Goal: Task Accomplishment & Management: Manage account settings

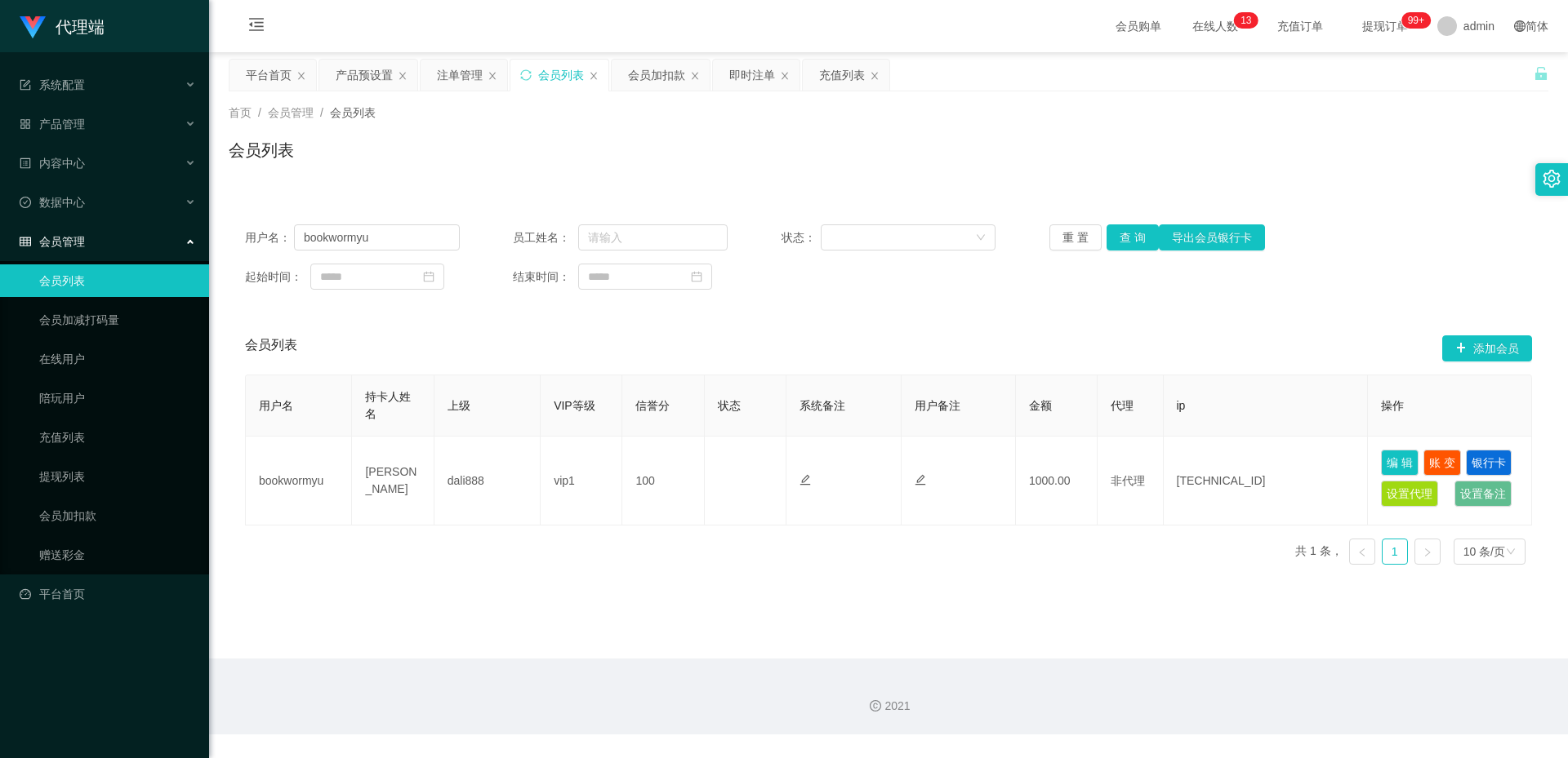
click at [361, 74] on div "产品预设置" at bounding box center [364, 75] width 58 height 31
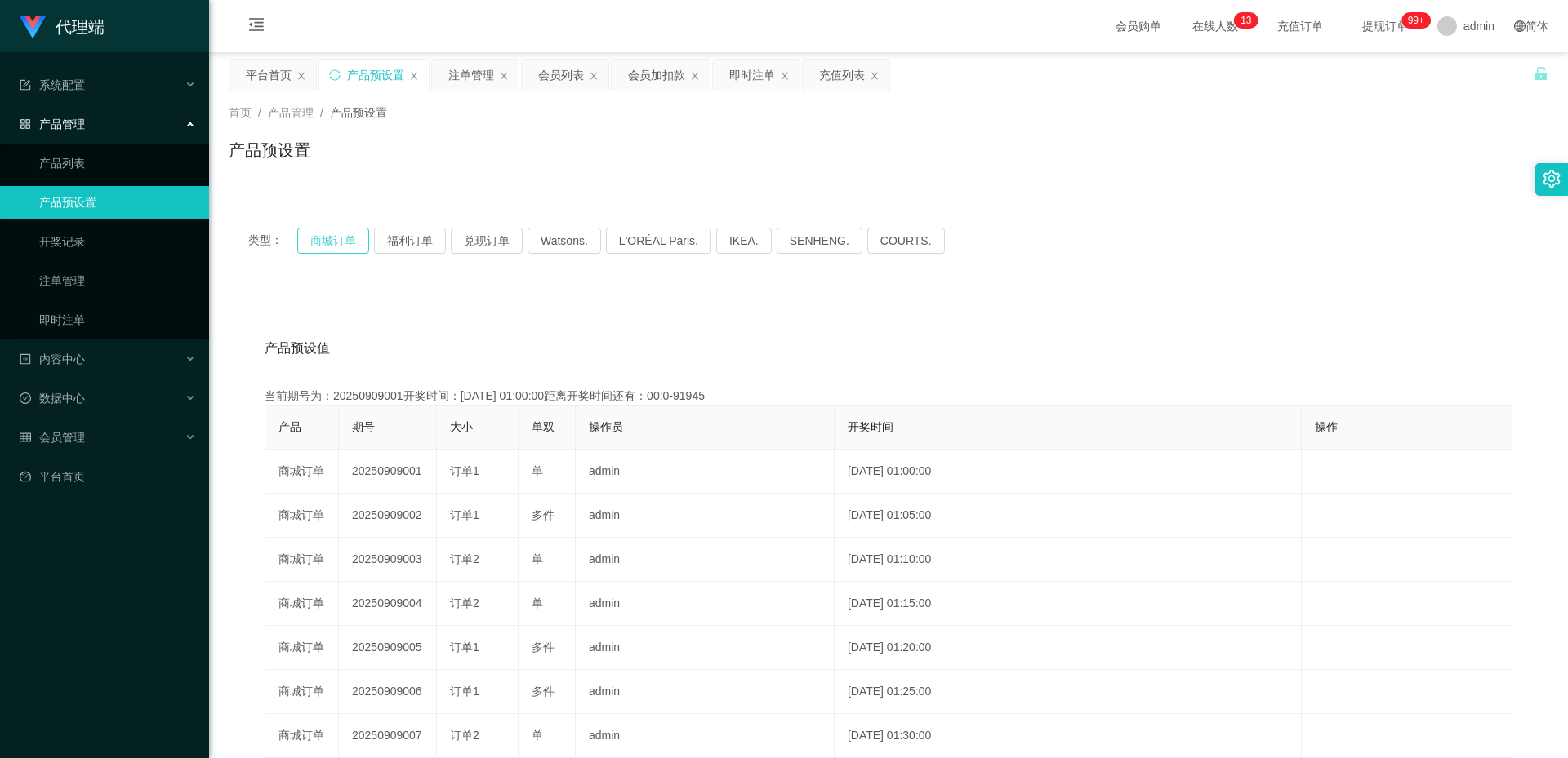
click at [323, 248] on button "商城订单" at bounding box center [333, 241] width 72 height 26
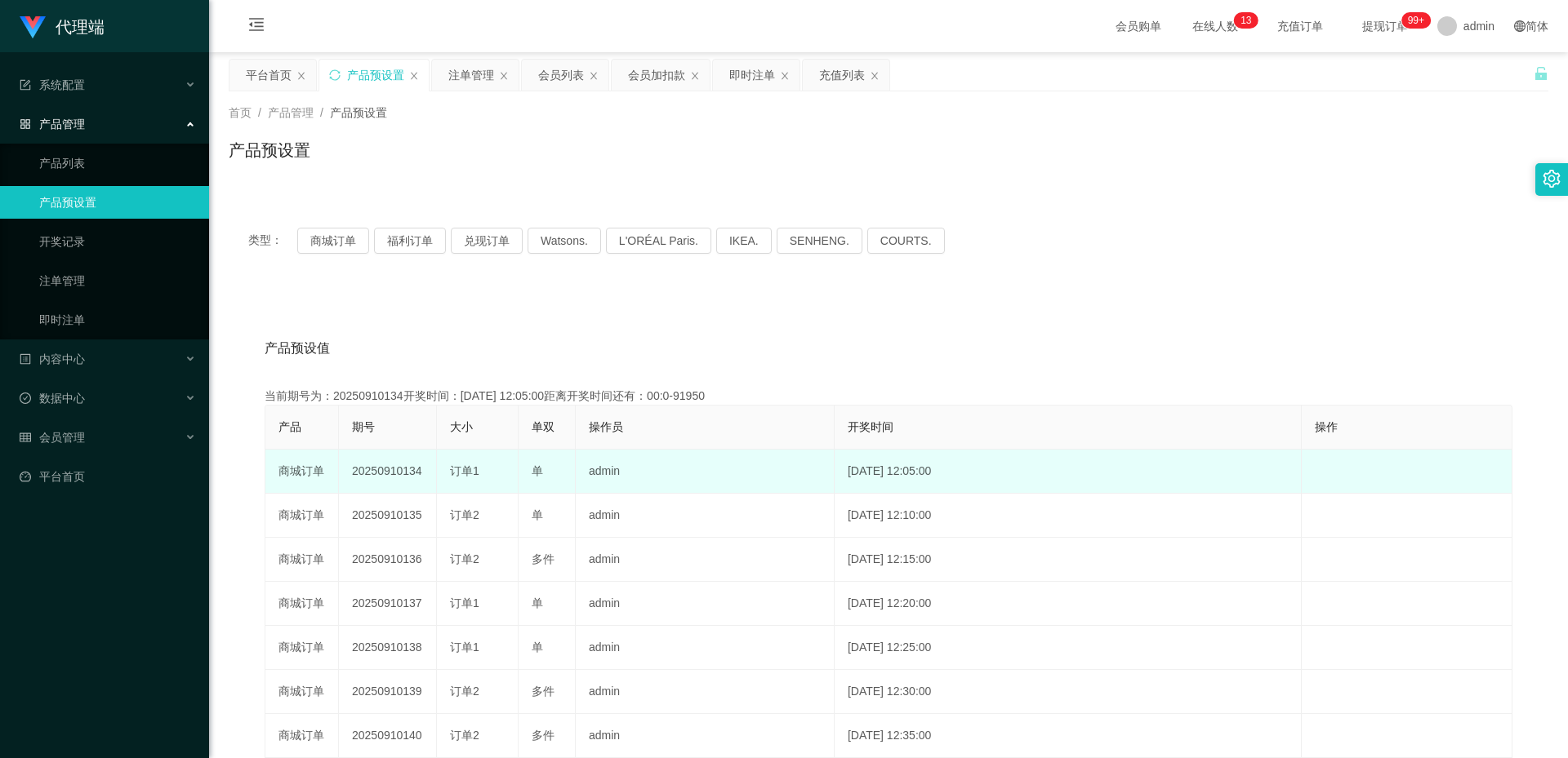
click at [410, 476] on td "20250910134" at bounding box center [387, 472] width 98 height 44
copy td "20250910134"
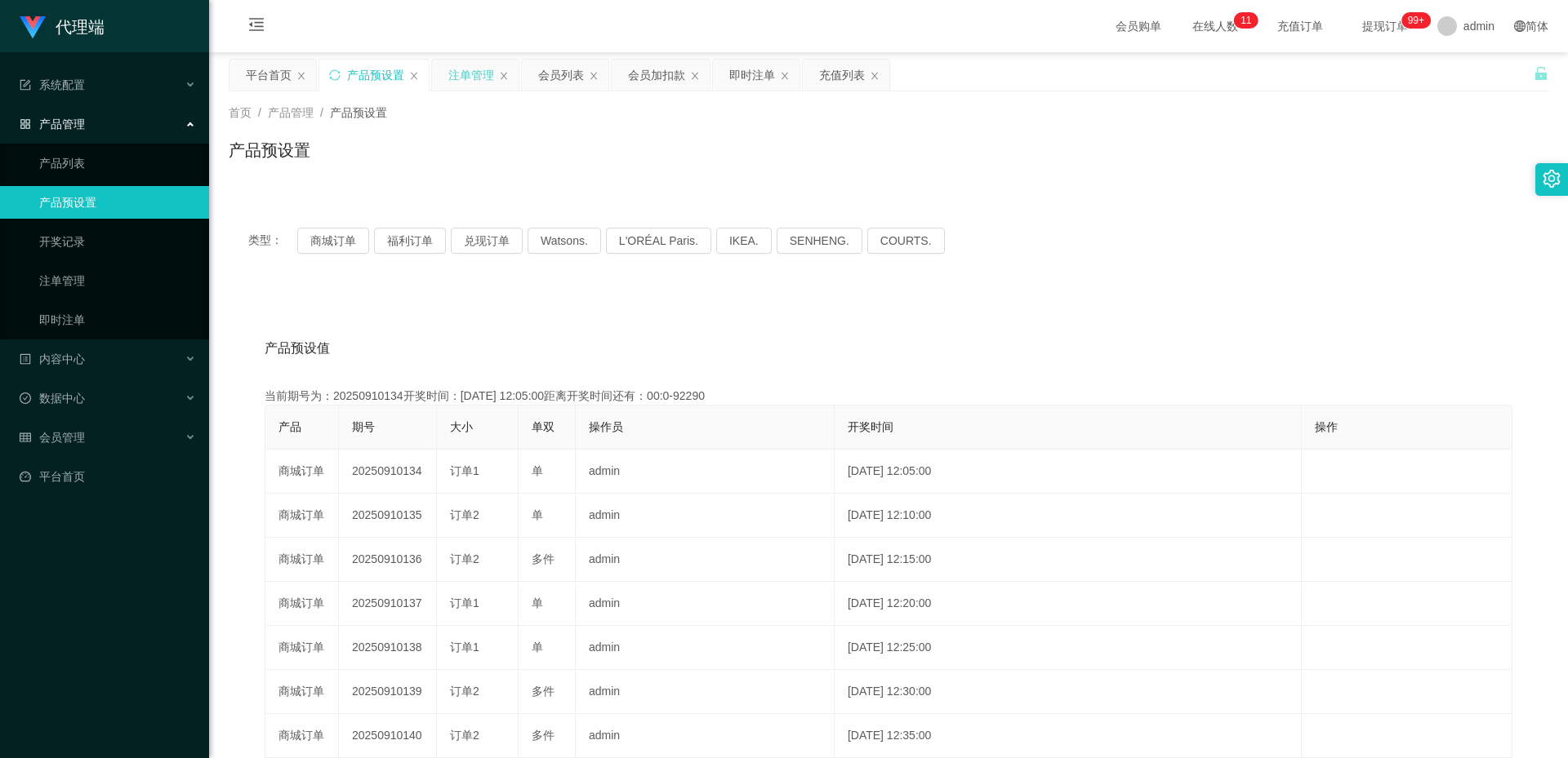
click at [473, 82] on div "注单管理" at bounding box center [471, 75] width 46 height 31
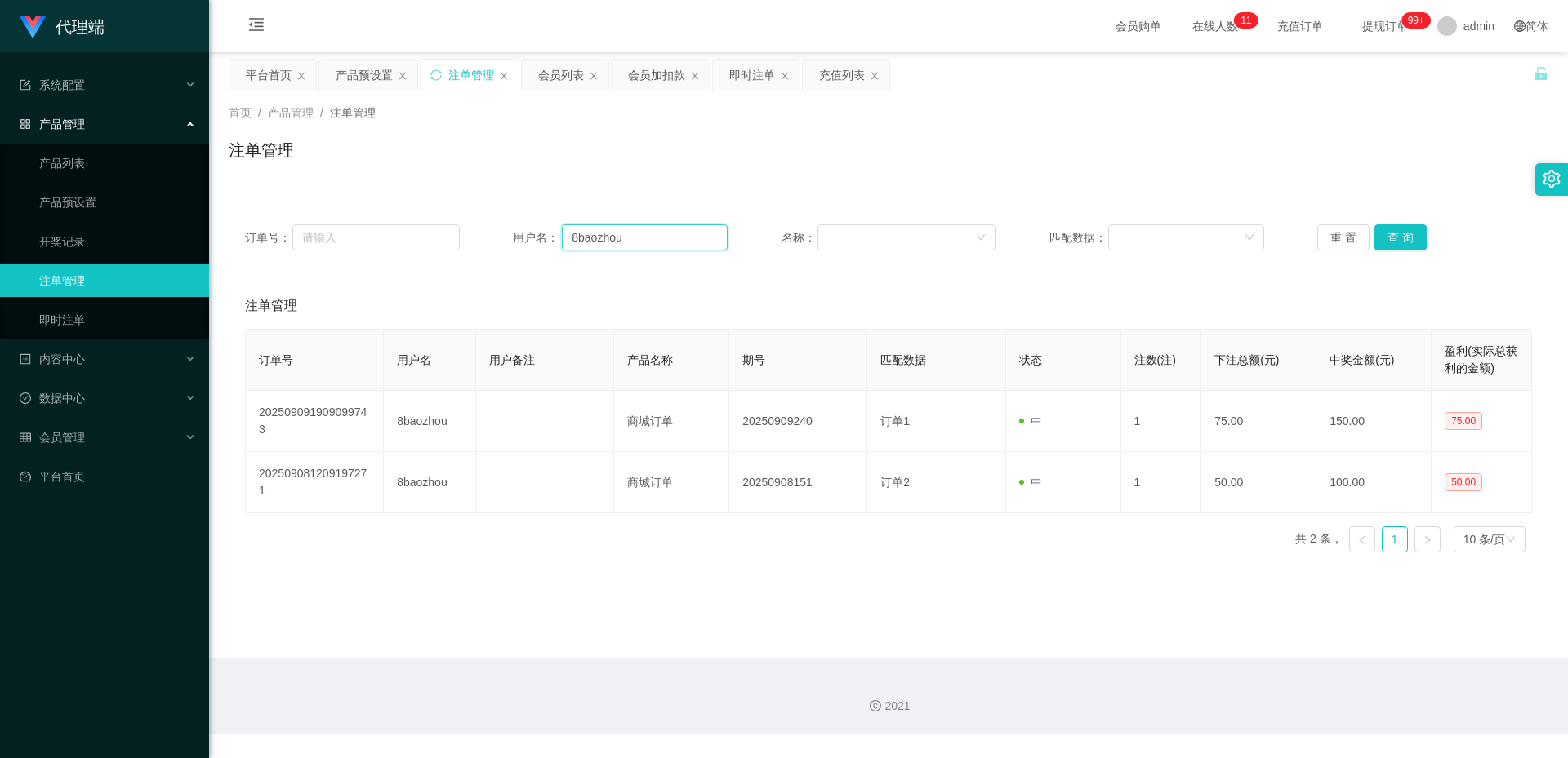
click at [602, 241] on input "8baozhou" at bounding box center [644, 237] width 165 height 26
paste input "bookwormy"
type input "bookwormyu"
click at [1402, 237] on button "查 询" at bounding box center [1400, 237] width 52 height 26
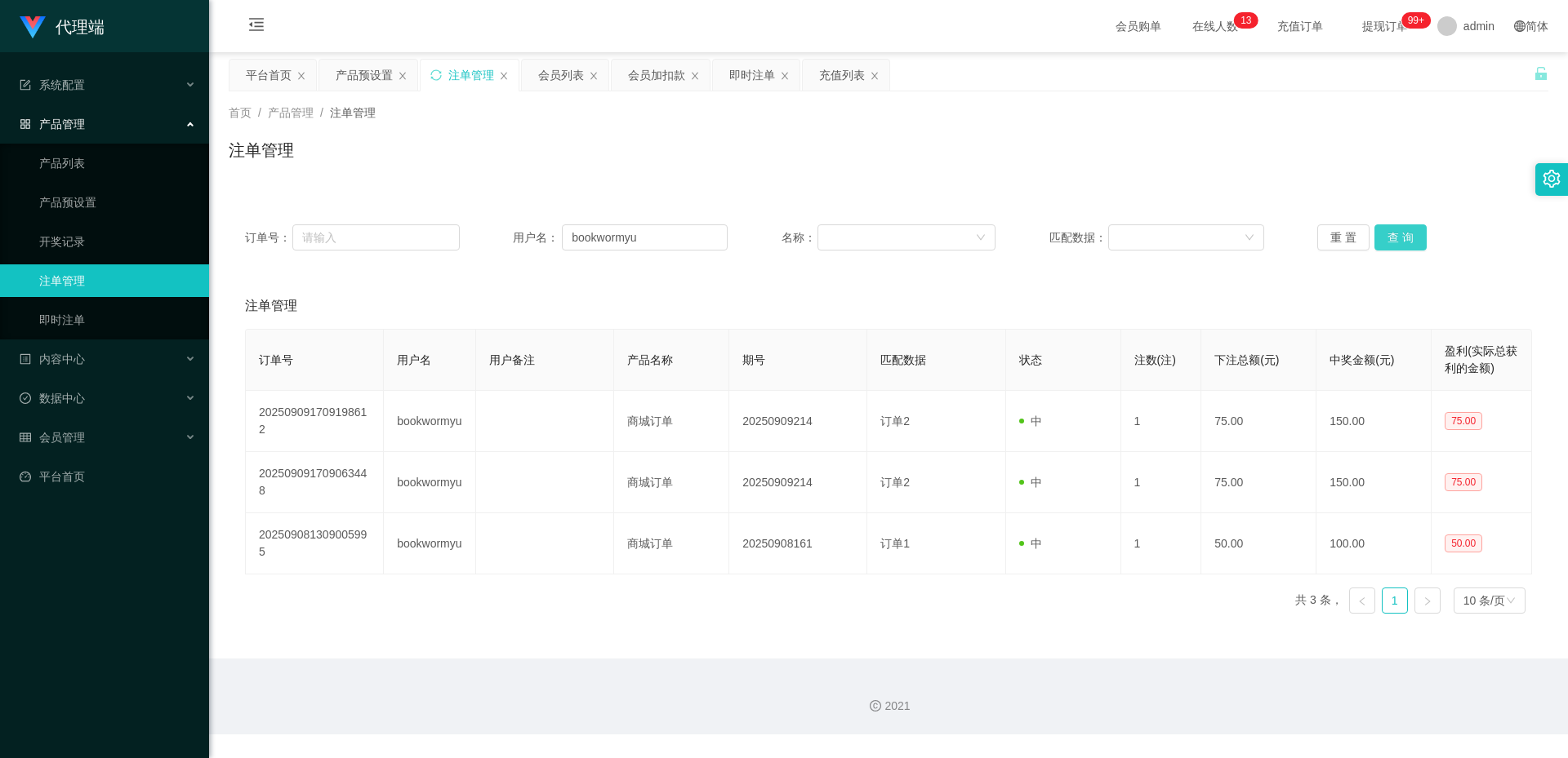
click at [1387, 242] on button "查 询" at bounding box center [1400, 237] width 52 height 26
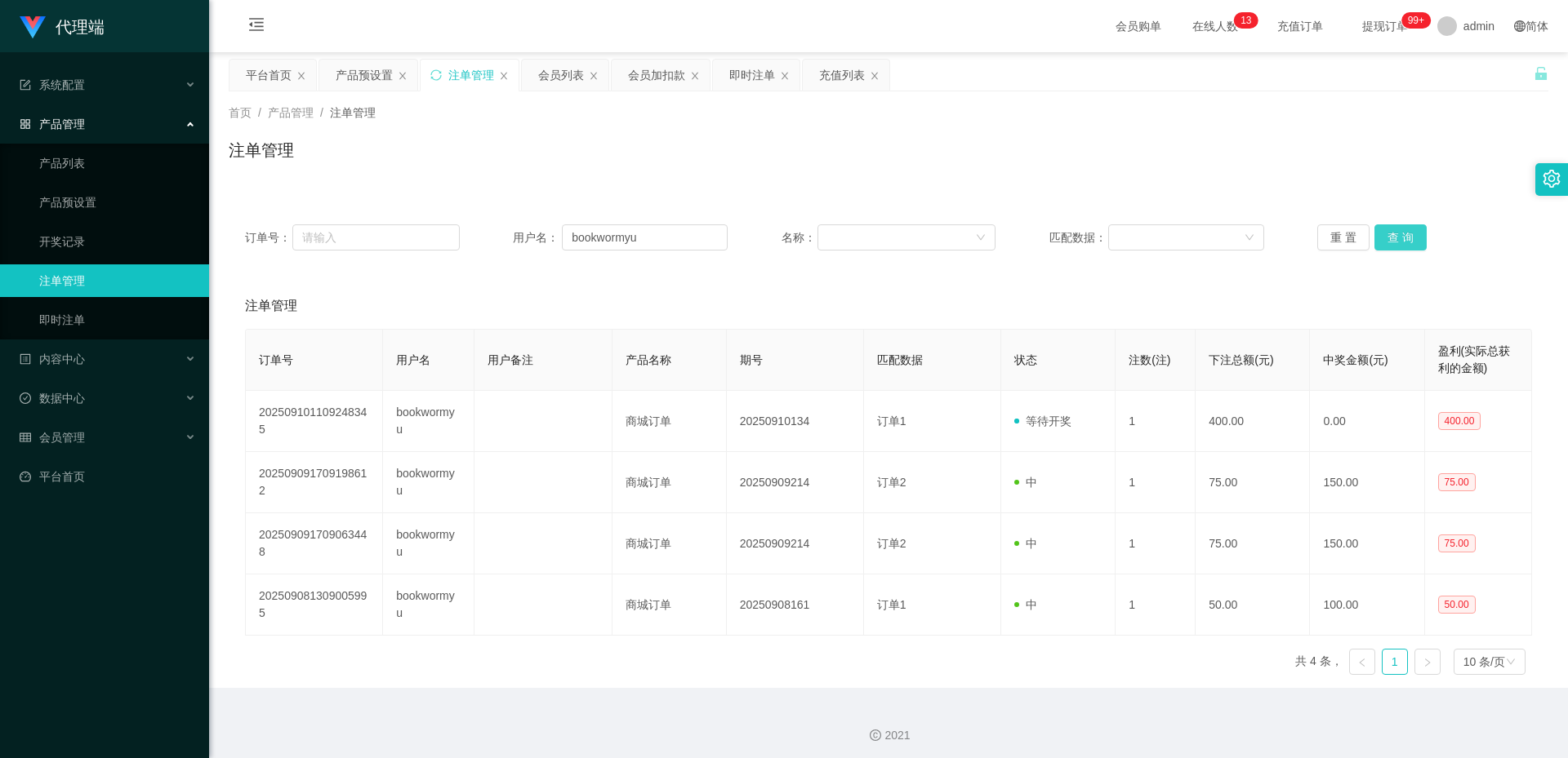
click at [1405, 234] on button "查 询" at bounding box center [1400, 237] width 52 height 26
click at [713, 228] on input "bookwormyu" at bounding box center [644, 237] width 165 height 26
click at [693, 236] on input "bookwormyu" at bounding box center [644, 237] width 165 height 26
click at [564, 89] on div "会员列表" at bounding box center [561, 75] width 46 height 31
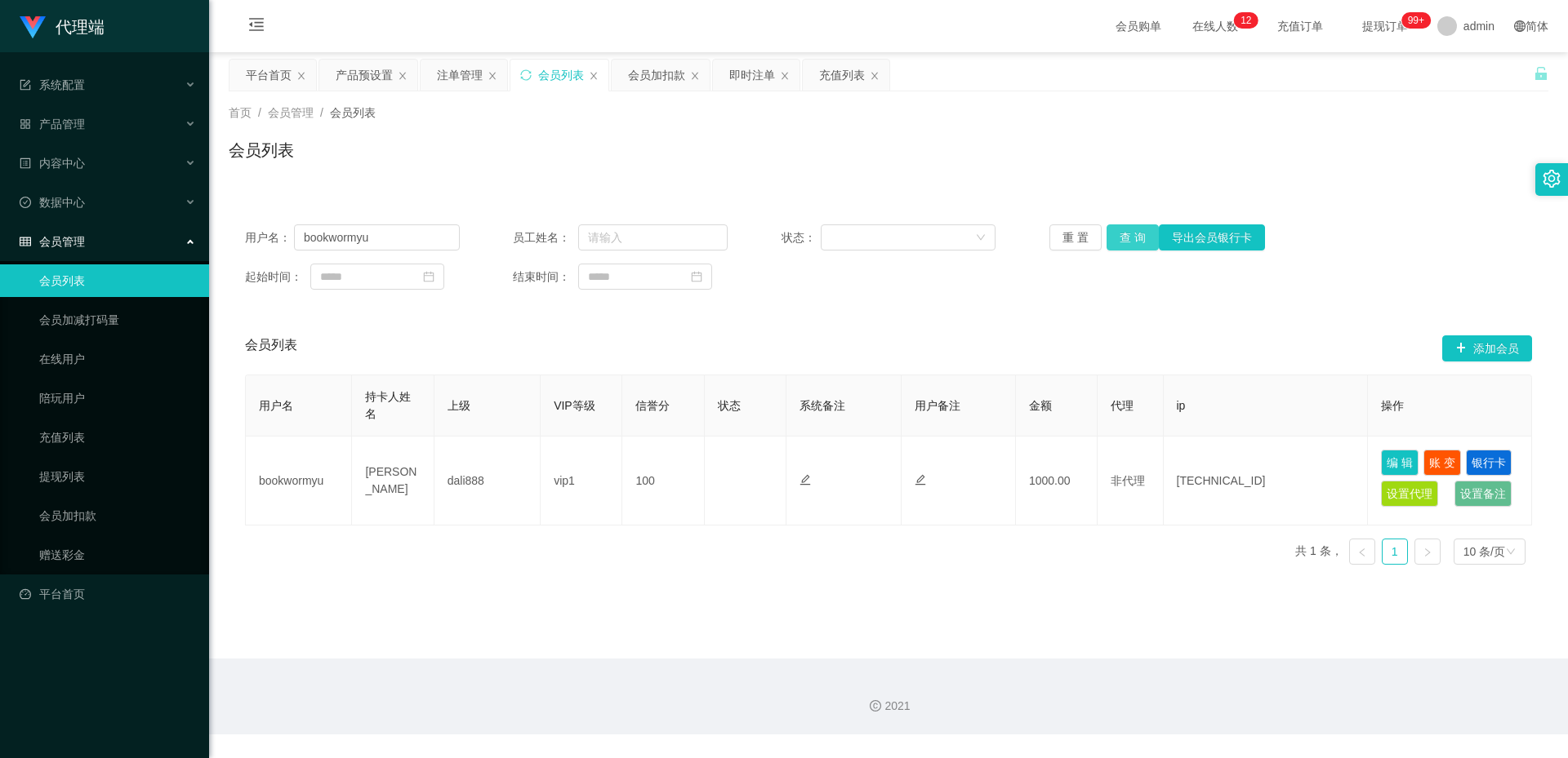
click at [1142, 237] on button "查 询" at bounding box center [1132, 237] width 52 height 26
click at [1133, 240] on button "查 询" at bounding box center [1132, 237] width 52 height 26
click at [447, 75] on div "注单管理" at bounding box center [459, 75] width 46 height 31
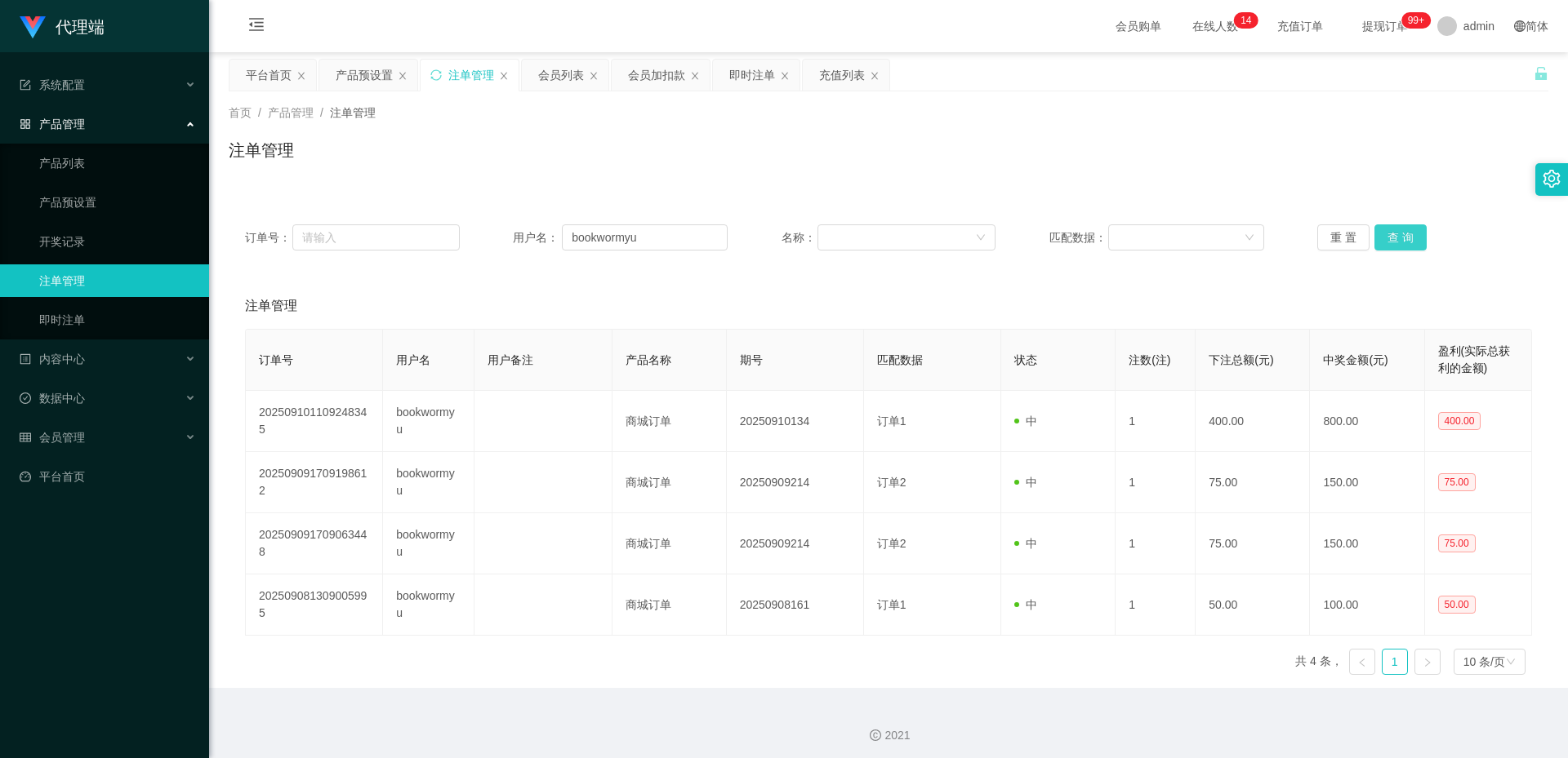
click at [1399, 232] on button "查 询" at bounding box center [1400, 237] width 52 height 26
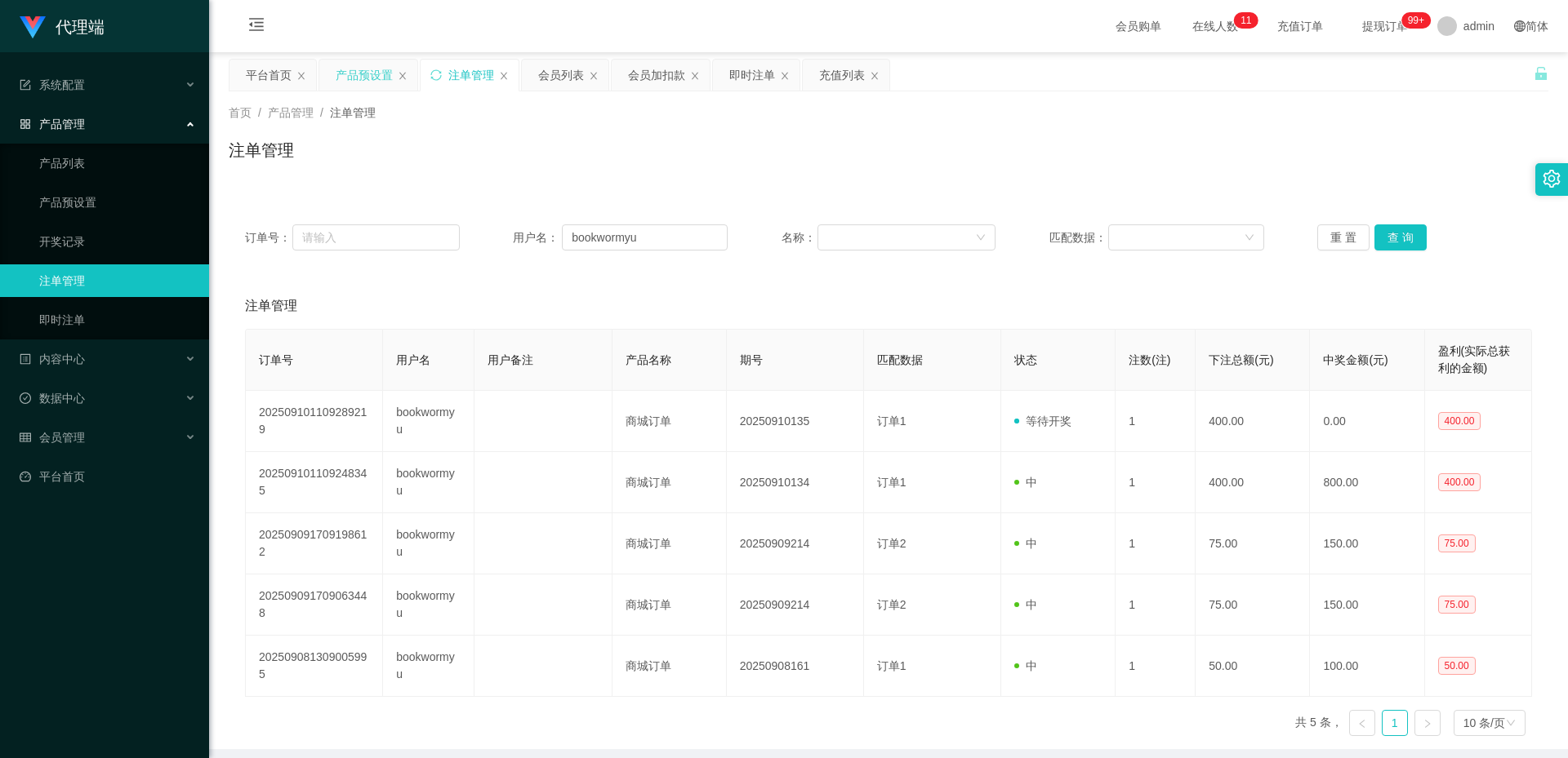
click at [358, 66] on div "产品预设置" at bounding box center [364, 75] width 58 height 31
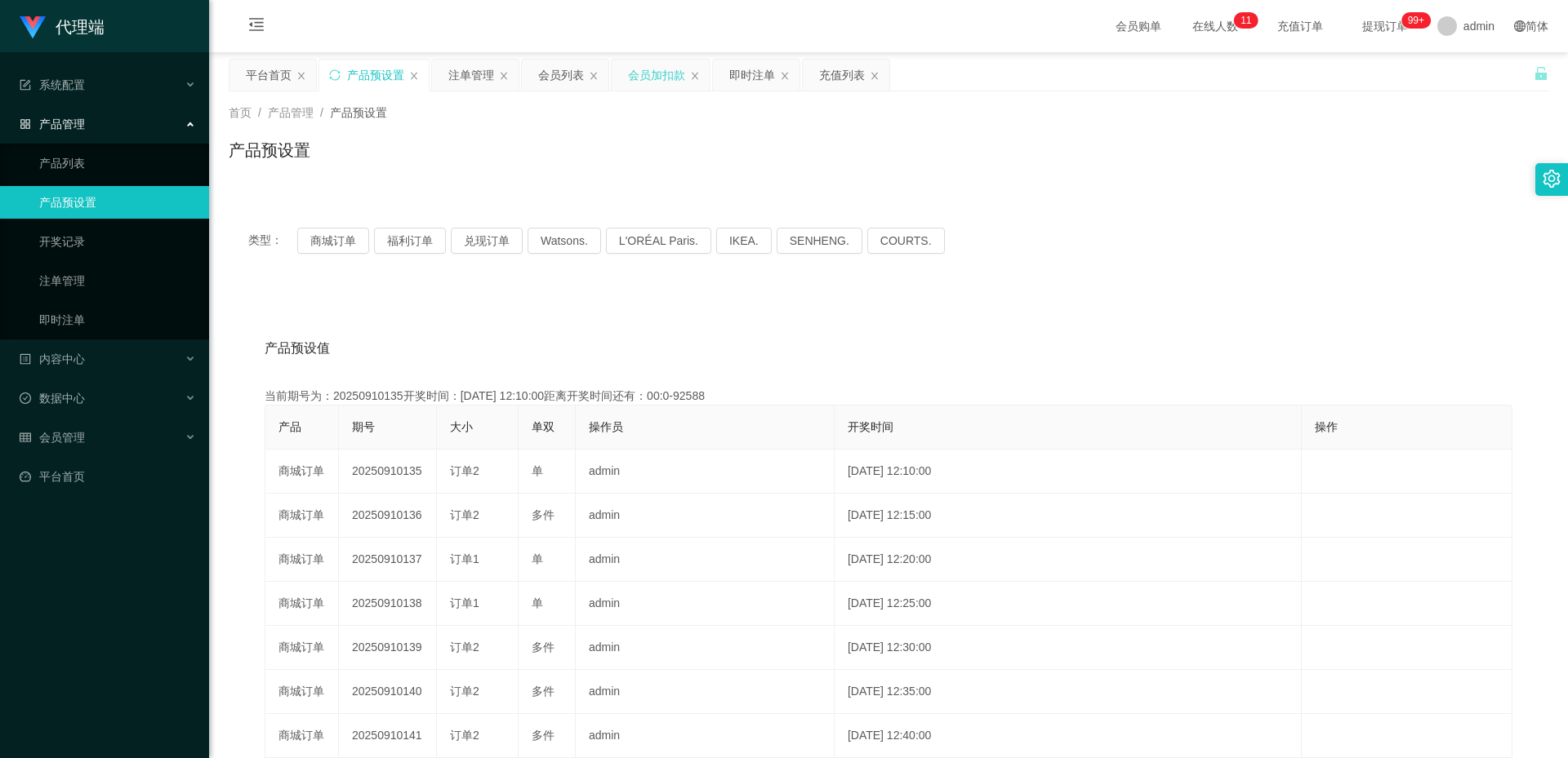
click at [665, 69] on div "会员加扣款" at bounding box center [657, 75] width 58 height 31
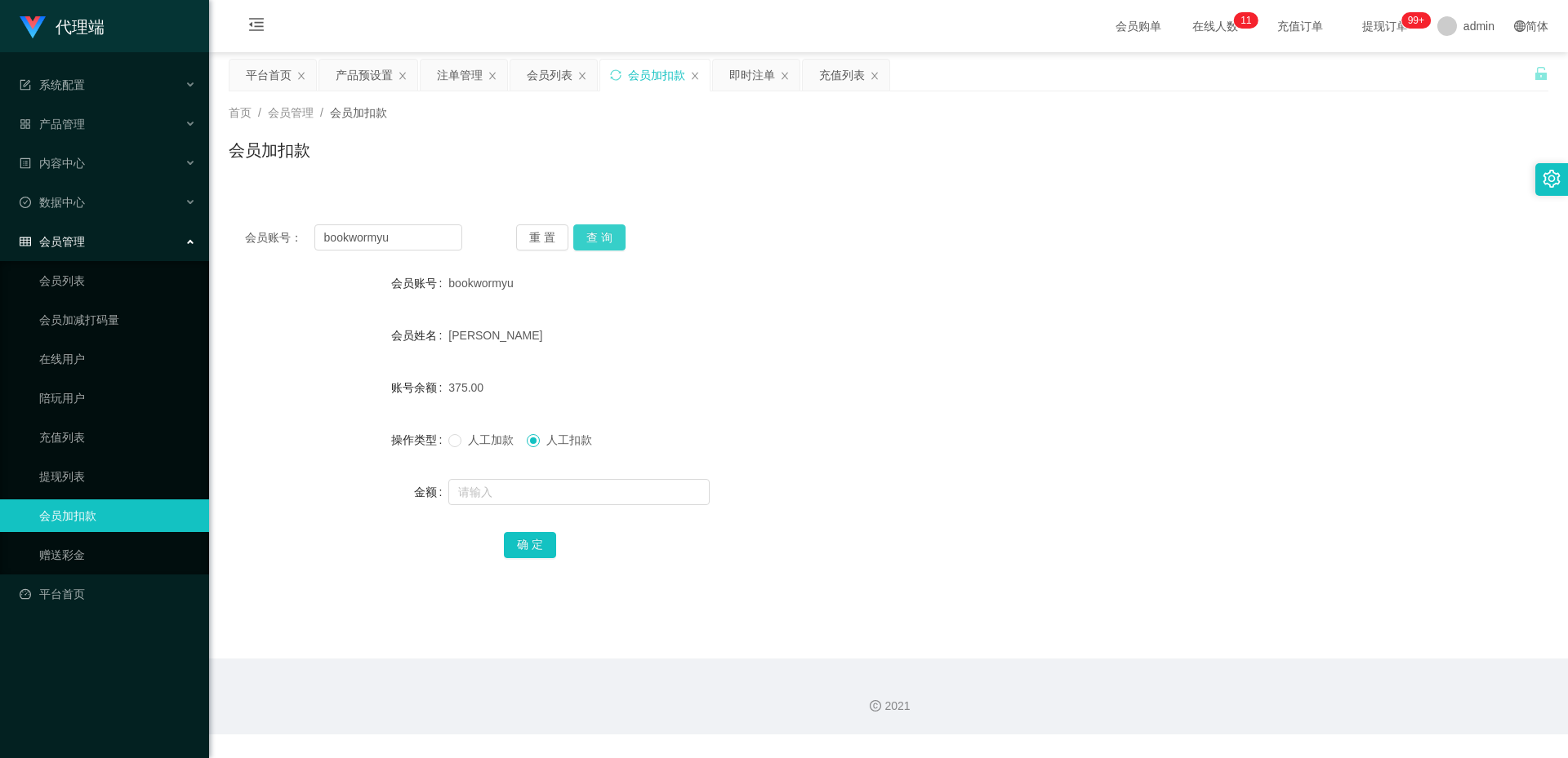
click at [602, 234] on button "查 询" at bounding box center [599, 237] width 52 height 26
click at [504, 439] on span "人工加款" at bounding box center [490, 440] width 58 height 13
click at [510, 482] on input "text" at bounding box center [579, 491] width 261 height 26
type input "400"
click at [551, 544] on button "确 定" at bounding box center [530, 544] width 52 height 26
